Goal: Task Accomplishment & Management: Manage account settings

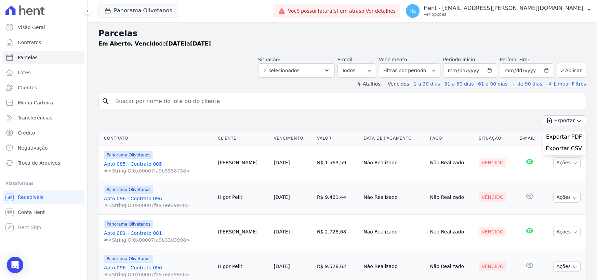
select select
click at [145, 165] on link "Apto 085 - Contrato 085 #<StringIO:0x00007fa9b5558758>" at bounding box center [158, 167] width 108 height 14
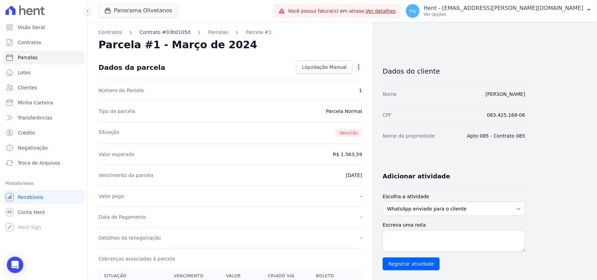
click at [171, 32] on link "Contrato #03b0105d" at bounding box center [165, 32] width 51 height 7
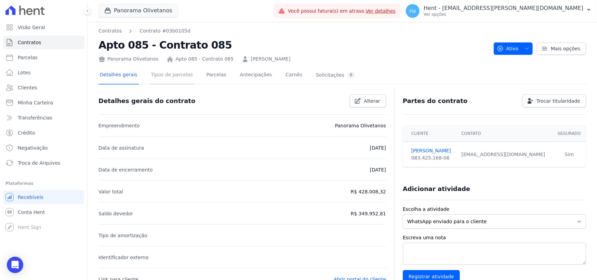
click at [171, 75] on link "Tipos de parcelas" at bounding box center [172, 75] width 44 height 18
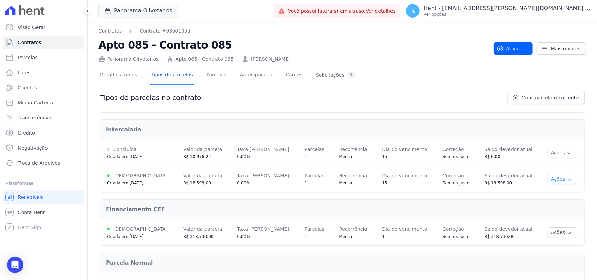
click at [560, 179] on button "Ações" at bounding box center [562, 179] width 29 height 11
